Goal: Find specific page/section: Find specific page/section

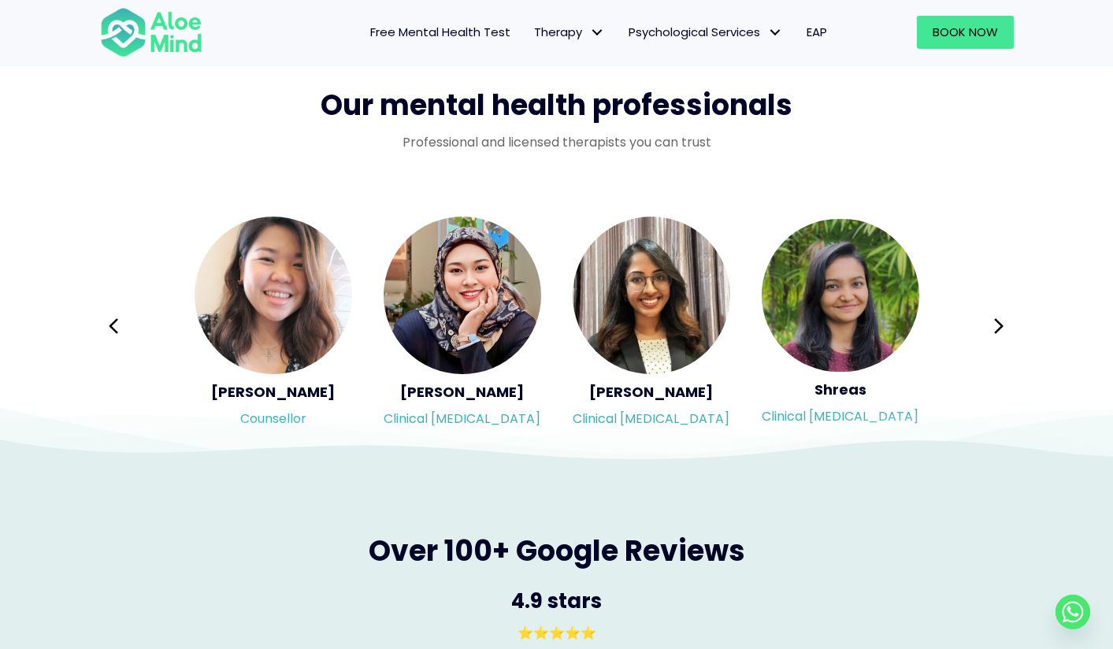
scroll to position [2531, 0]
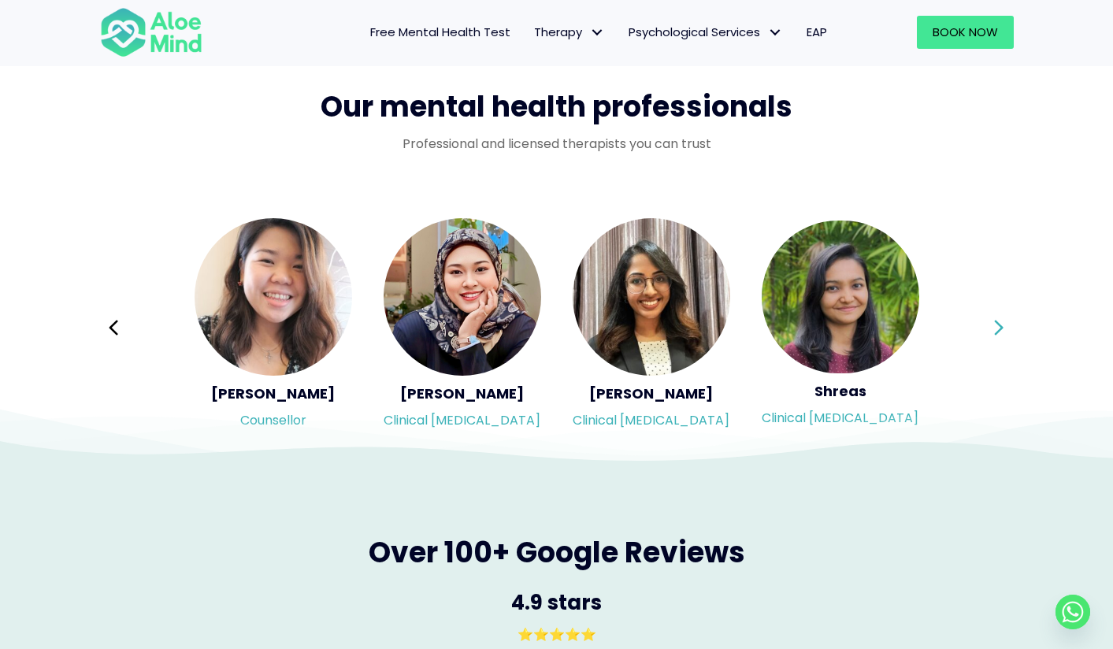
click at [996, 320] on icon at bounding box center [999, 327] width 9 height 15
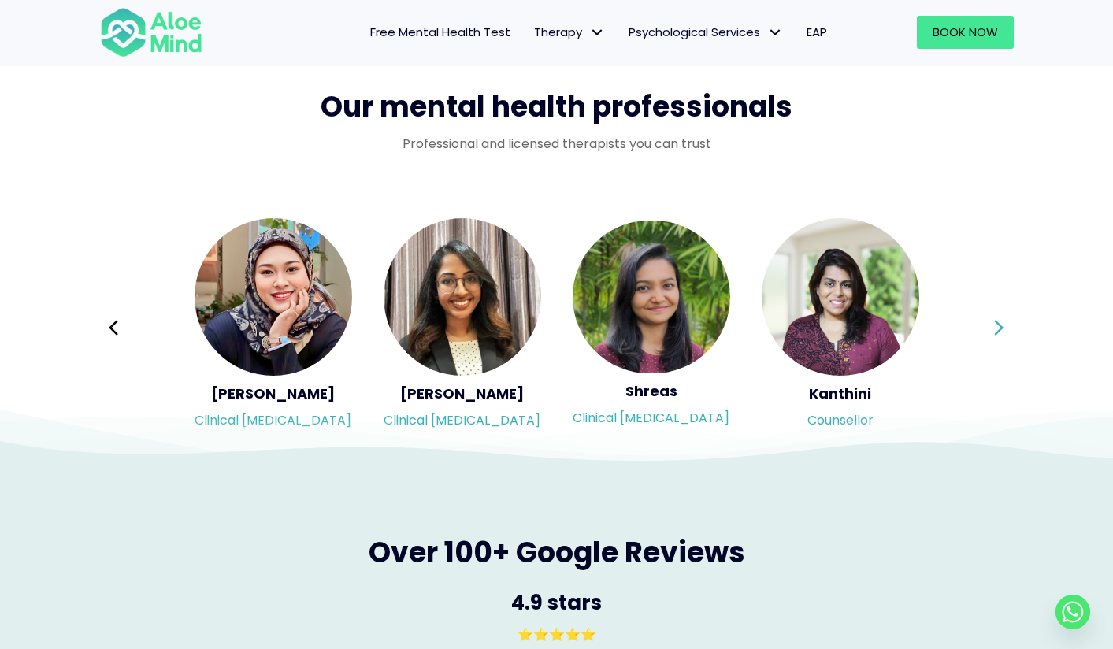
click at [996, 320] on div "Syndy Clinical psychologist Diveena Clinical psychologist Elynna Counsellor Eme…" at bounding box center [557, 328] width 914 height 222
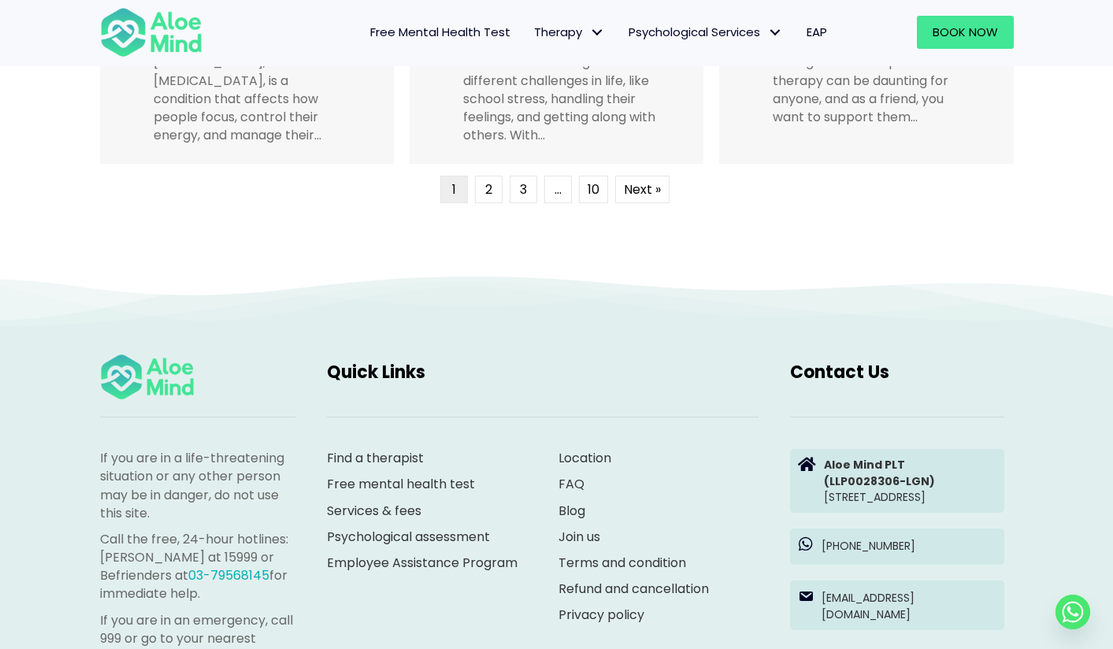
scroll to position [4105, 0]
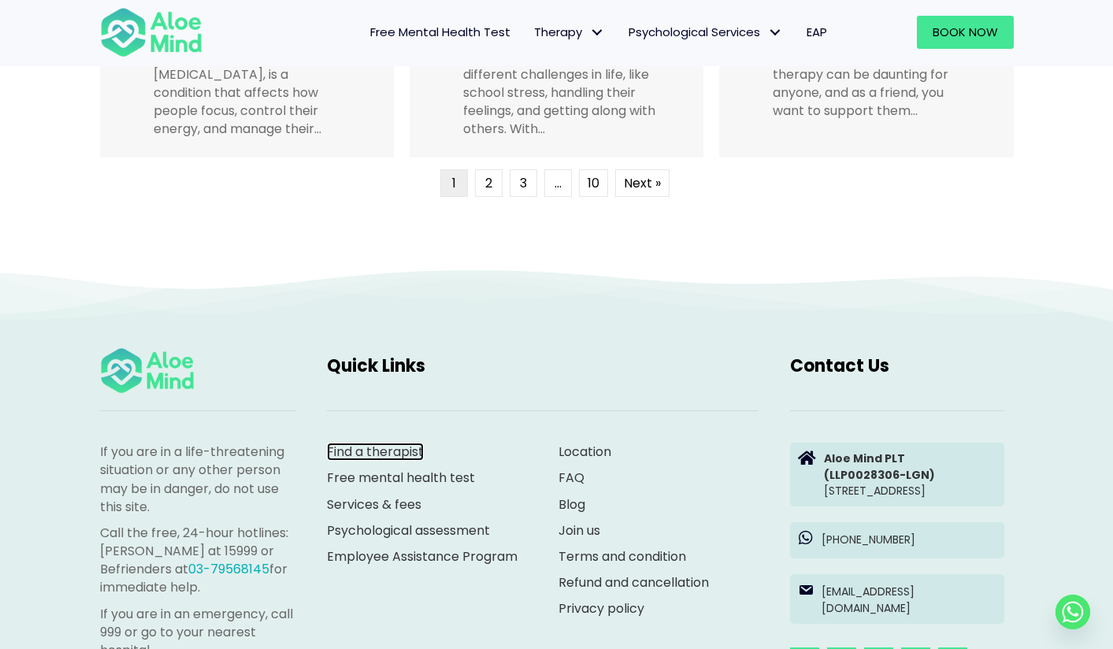
click at [410, 454] on link "Find a therapist" at bounding box center [375, 452] width 97 height 18
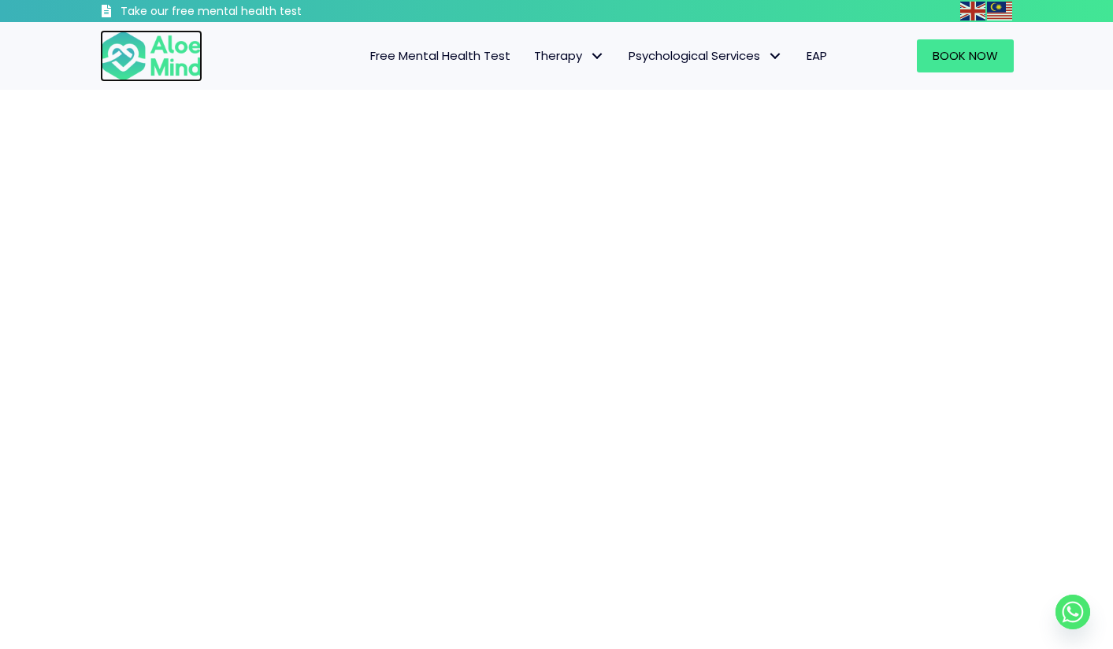
click at [189, 57] on img at bounding box center [151, 56] width 102 height 52
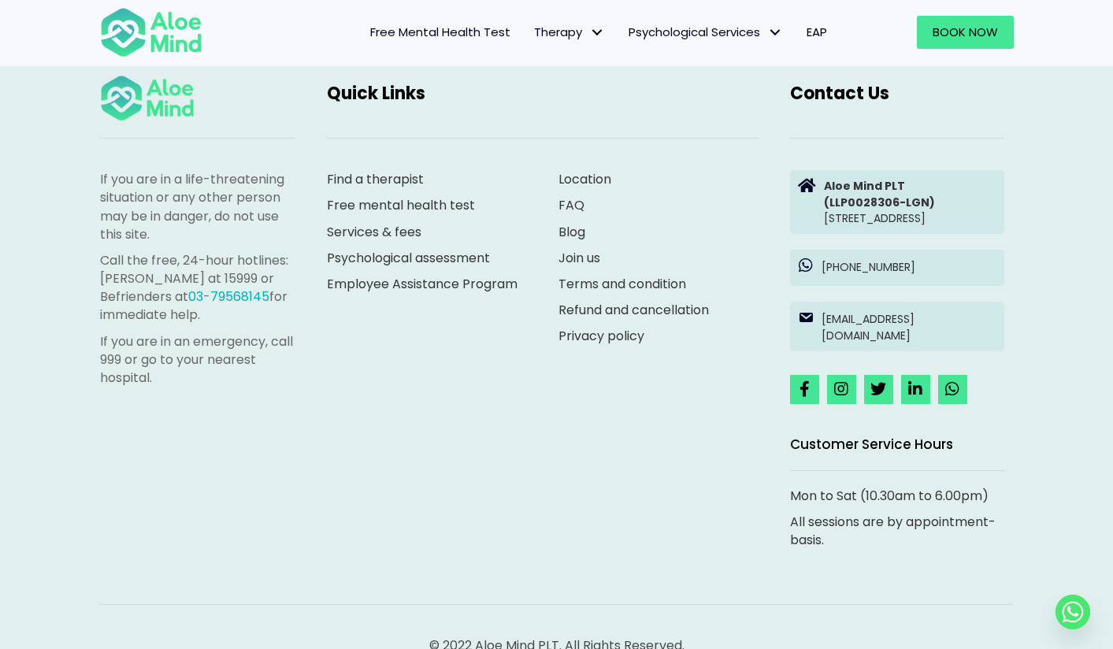
scroll to position [4427, 0]
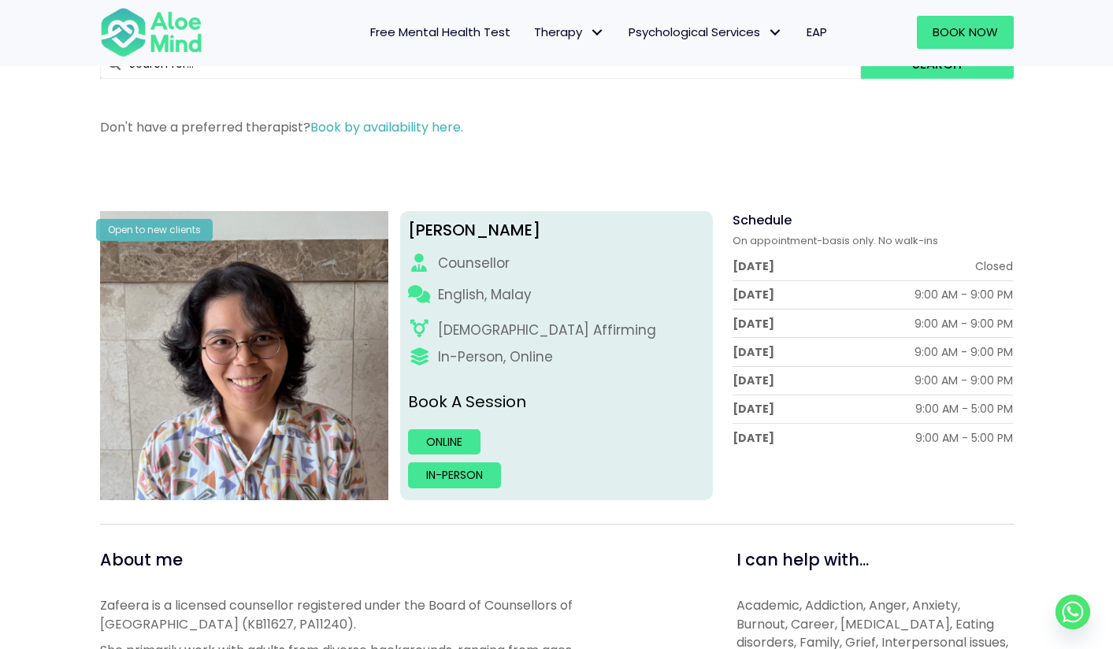
scroll to position [65, 0]
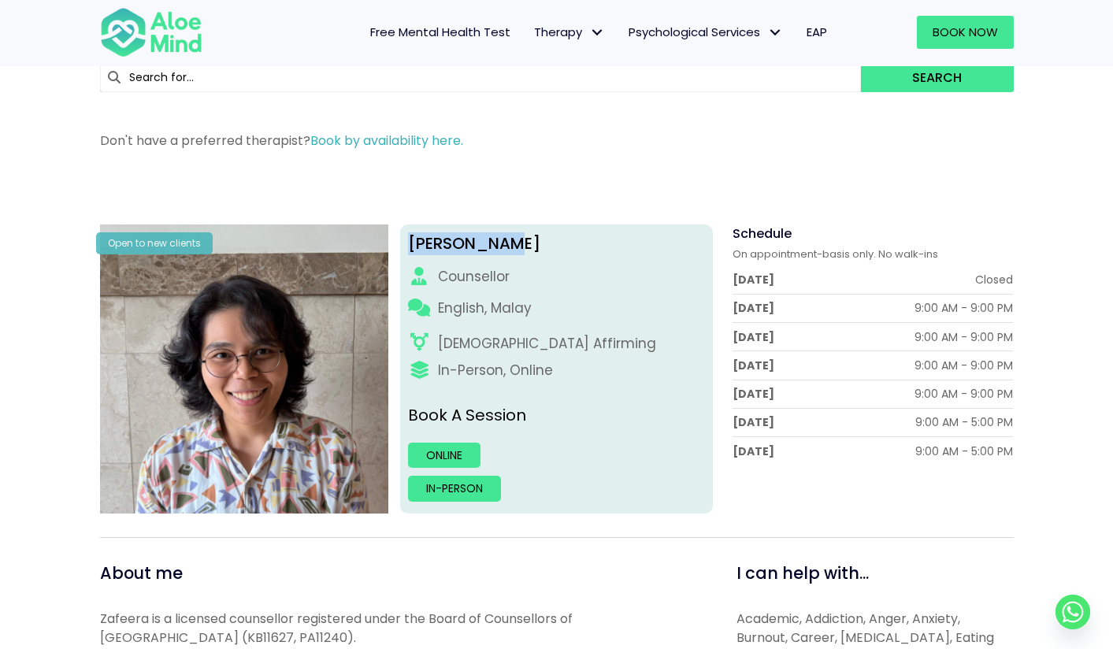
drag, startPoint x: 502, startPoint y: 245, endPoint x: 414, endPoint y: 245, distance: 88.2
click at [414, 245] on div "Nur Zafeera" at bounding box center [556, 243] width 297 height 23
copy div "Nur Zafeera"
